Goal: Navigation & Orientation: Find specific page/section

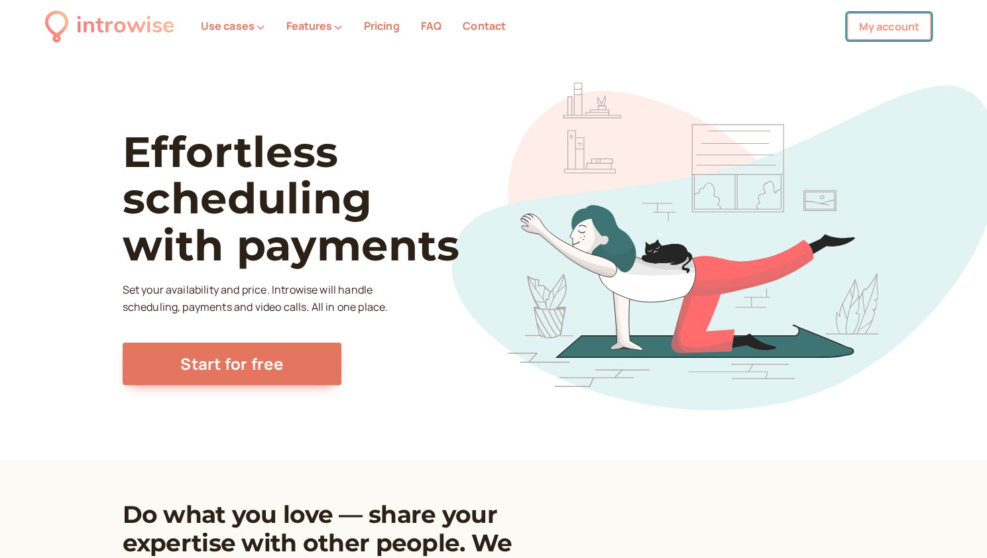
click at [892, 22] on link "My account" at bounding box center [888, 27] width 85 height 28
